Goal: Transaction & Acquisition: Purchase product/service

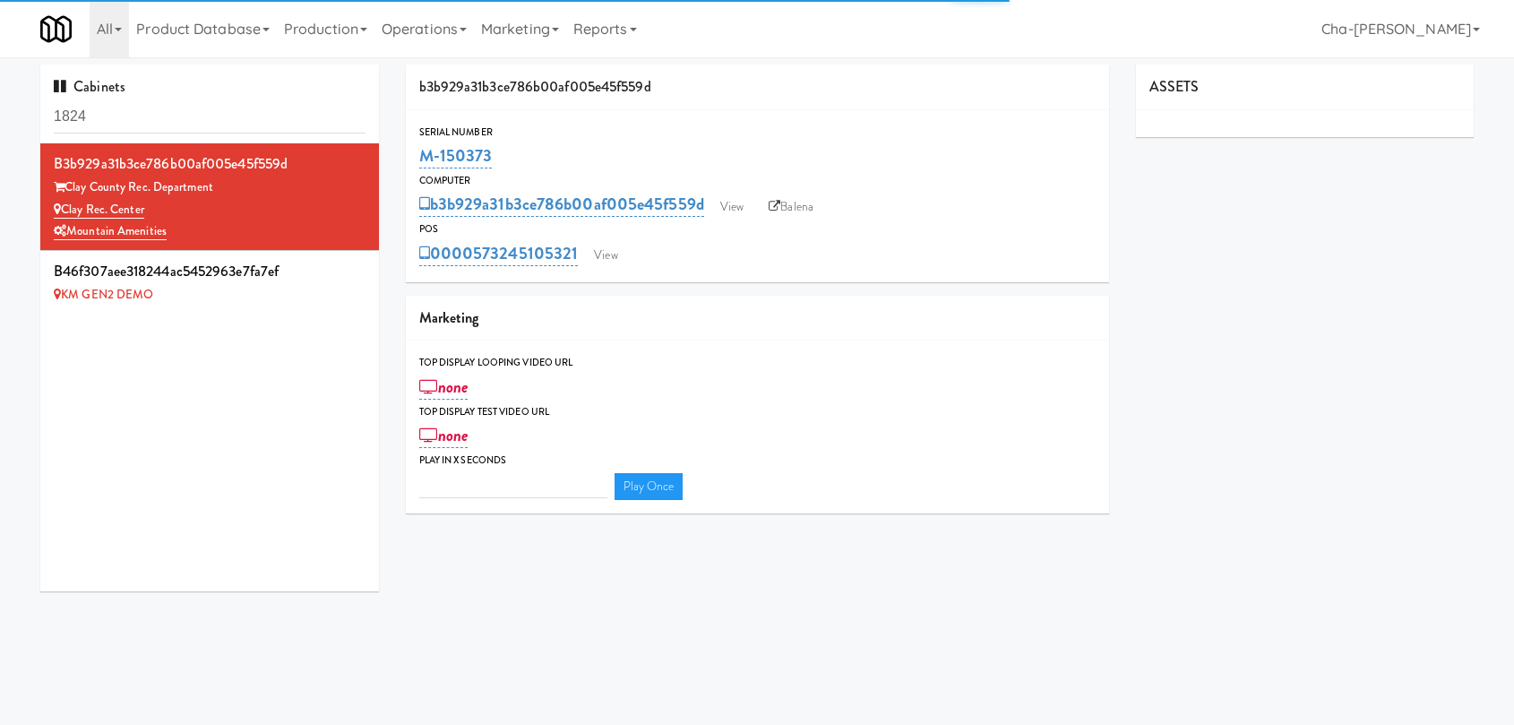
type input "3"
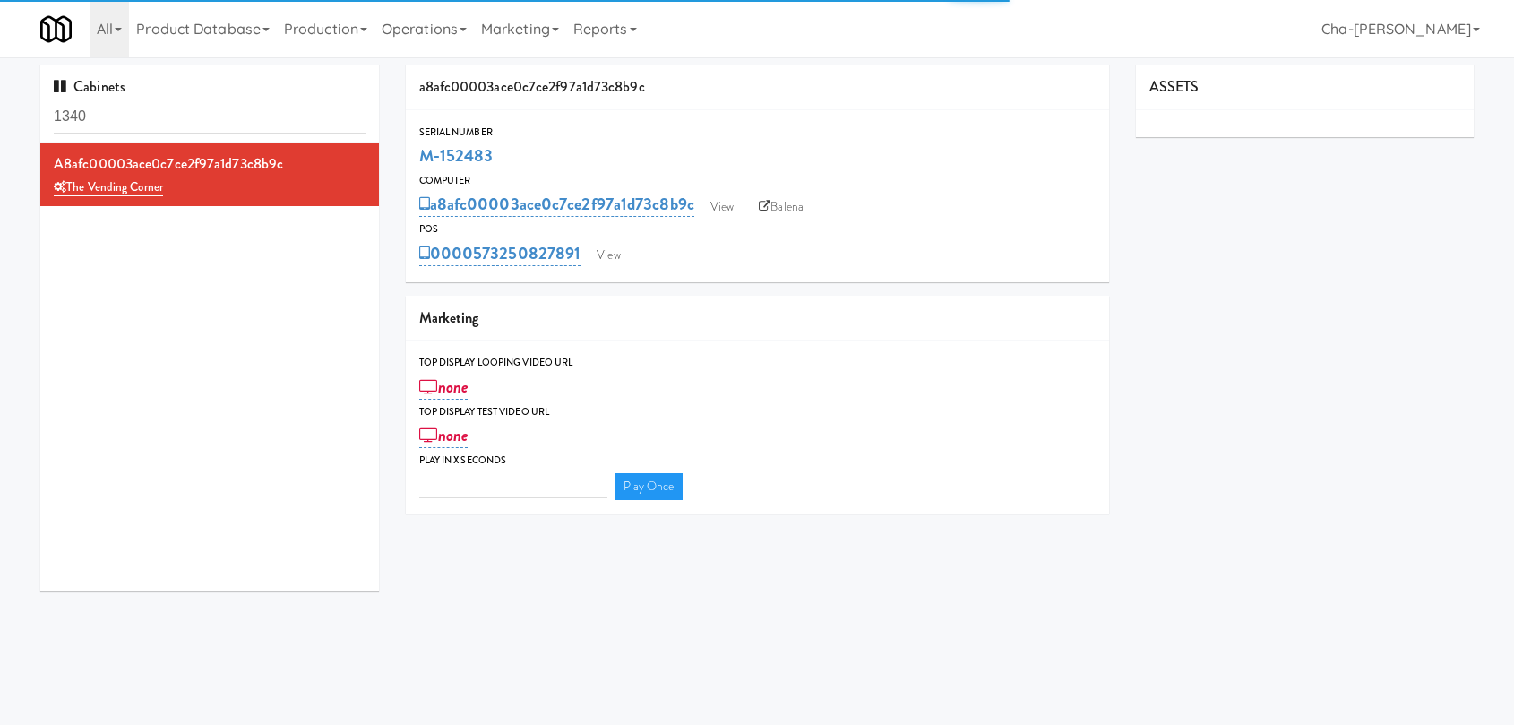
type input "3"
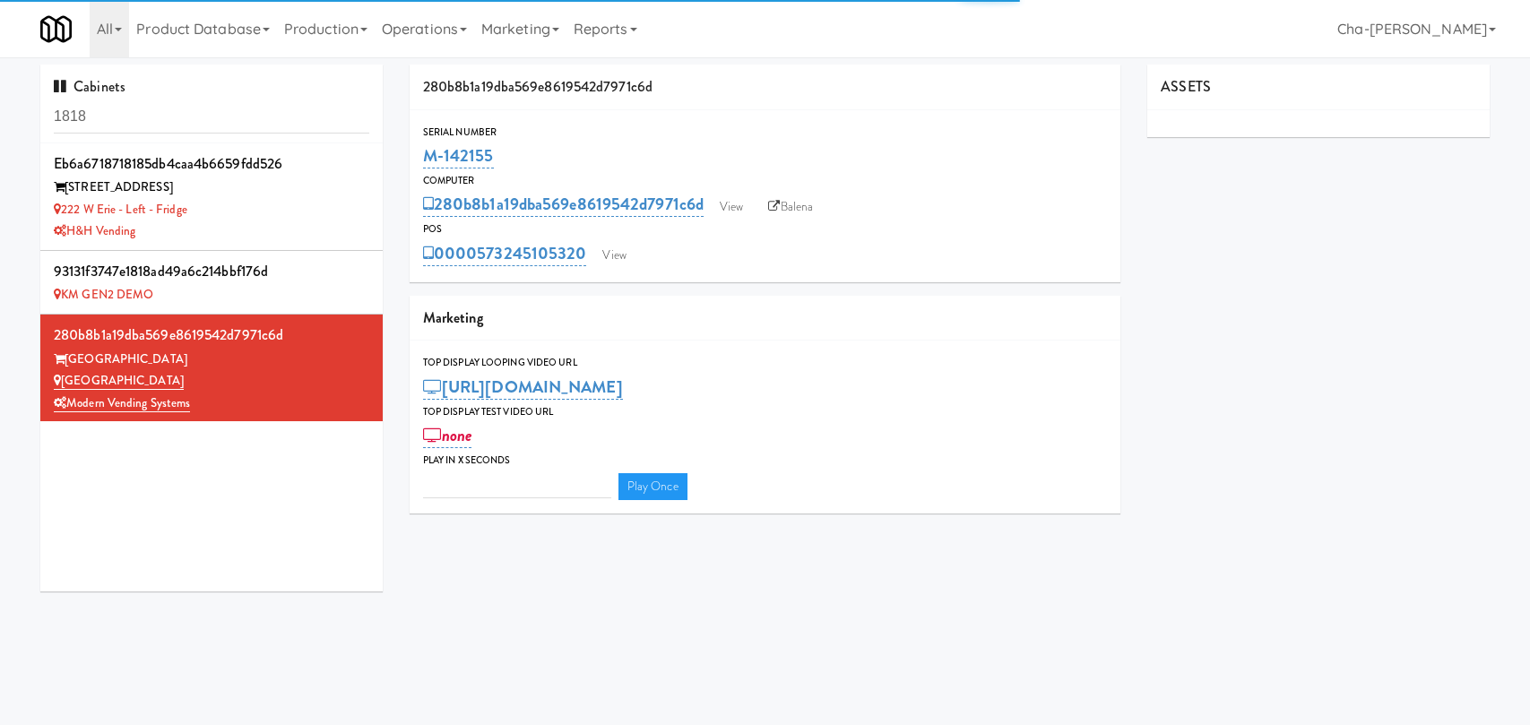
type input "3"
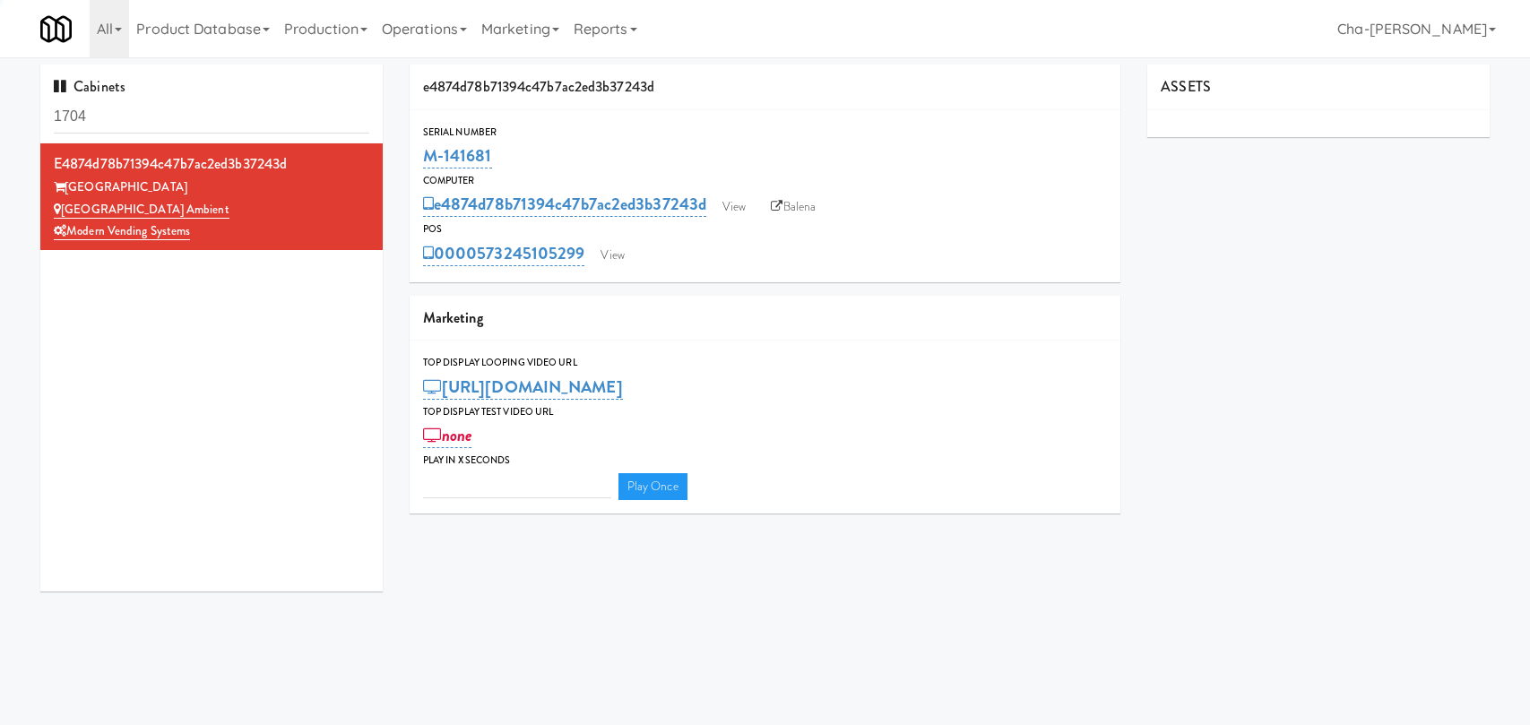
type input "3"
